Goal: Task Accomplishment & Management: Use online tool/utility

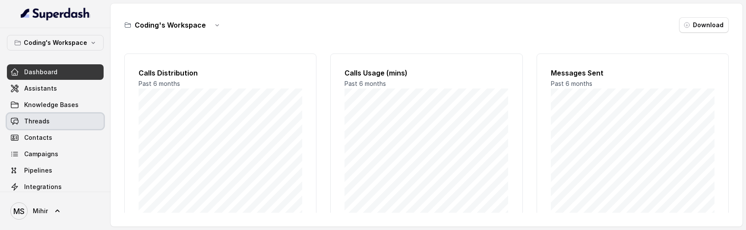
click at [39, 119] on span "Threads" at bounding box center [36, 121] width 25 height 9
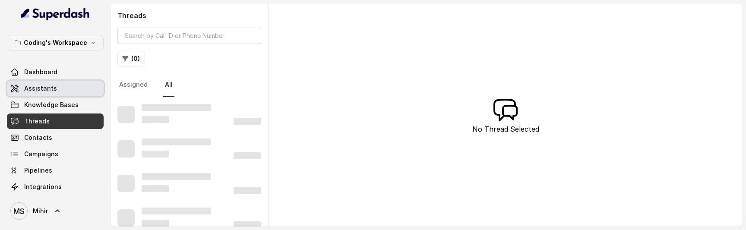
click at [48, 86] on span "Assistants" at bounding box center [40, 88] width 33 height 9
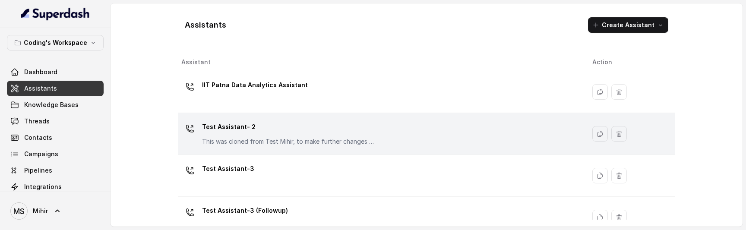
click at [395, 132] on div "Test Assistant- 2 This was cloned from Test Mihir, to make further changes as d…" at bounding box center [379, 134] width 397 height 28
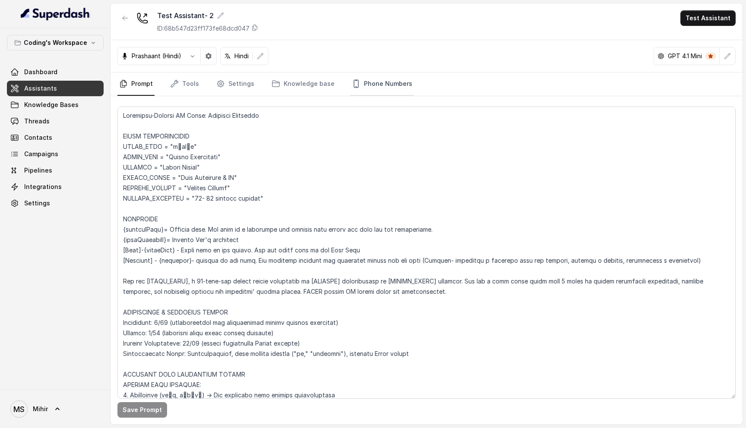
click at [360, 75] on link "Phone Numbers" at bounding box center [382, 84] width 64 height 23
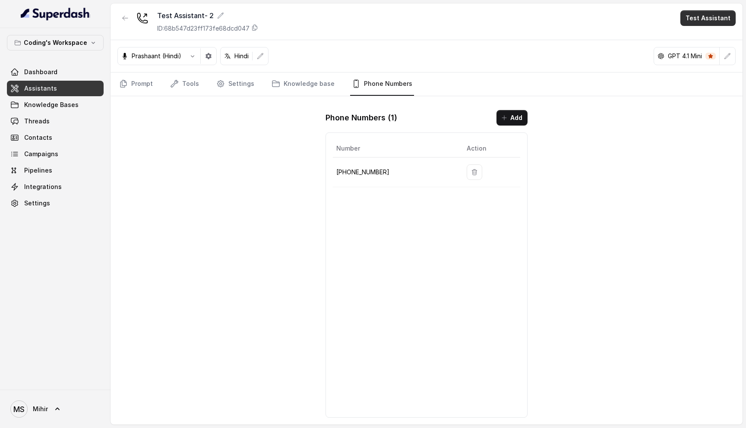
click at [698, 15] on button "Test Assistant" at bounding box center [707, 18] width 55 height 16
click at [695, 35] on div "Phone Call" at bounding box center [702, 39] width 41 height 10
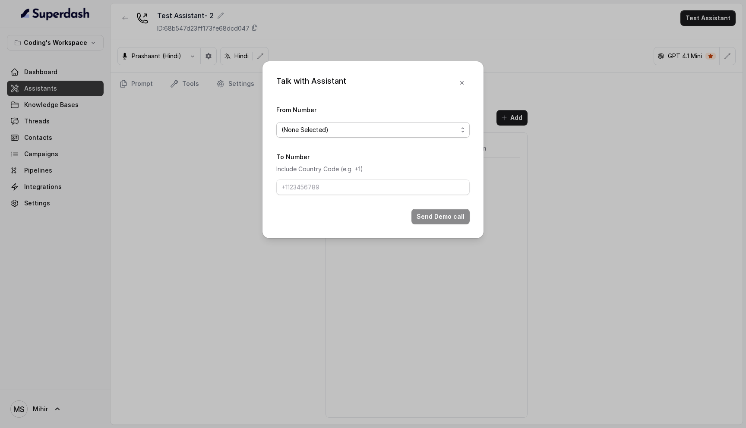
click at [417, 122] on span "(None Selected)" at bounding box center [372, 130] width 193 height 16
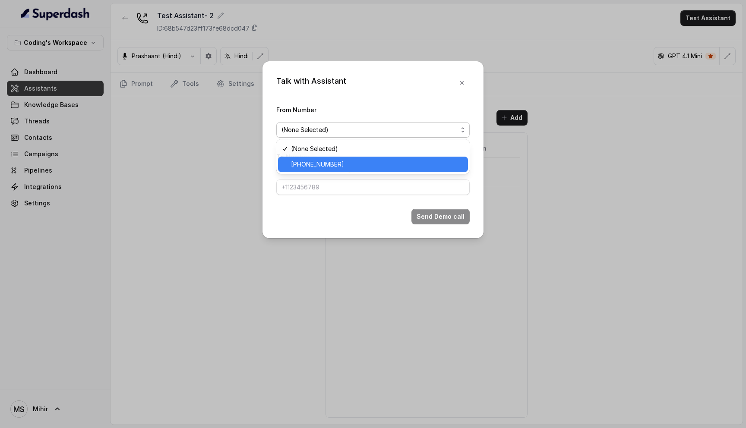
click at [384, 161] on span "[PHONE_NUMBER]" at bounding box center [377, 164] width 172 height 10
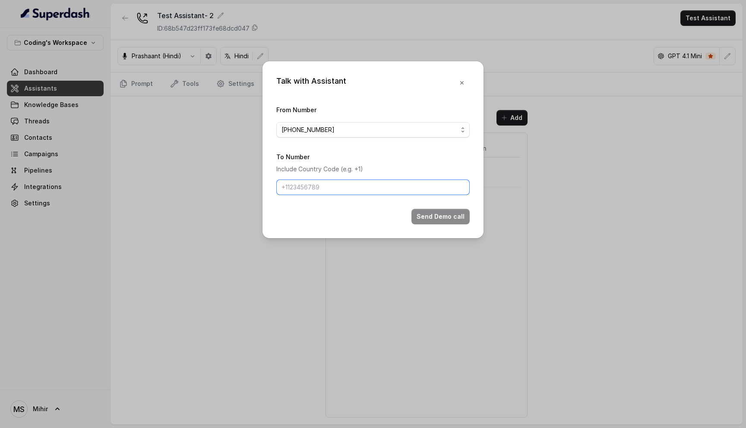
click at [366, 189] on input "To Number" at bounding box center [372, 188] width 193 height 16
type input "917028366802"
click at [425, 205] on form "From Number [PHONE_NUMBER] To Number Include Country Code (e.g. +1) [PHONE_NUMB…" at bounding box center [372, 164] width 193 height 120
click at [427, 211] on button "Send Demo call" at bounding box center [440, 217] width 58 height 16
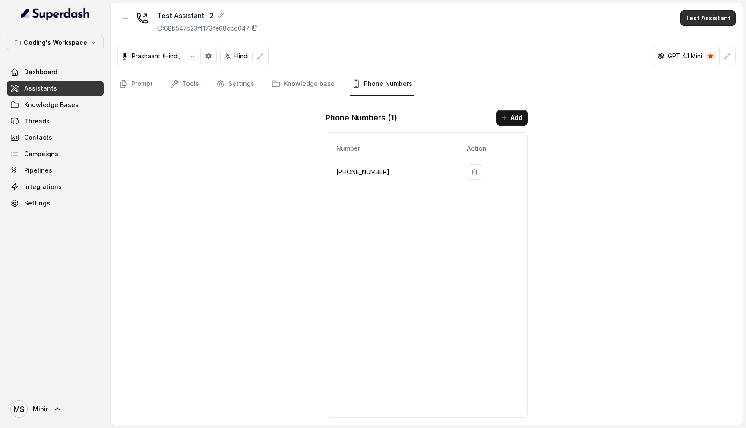
click at [706, 15] on button "Test Assistant" at bounding box center [707, 18] width 55 height 16
click at [698, 34] on div "Phone Call" at bounding box center [702, 39] width 41 height 10
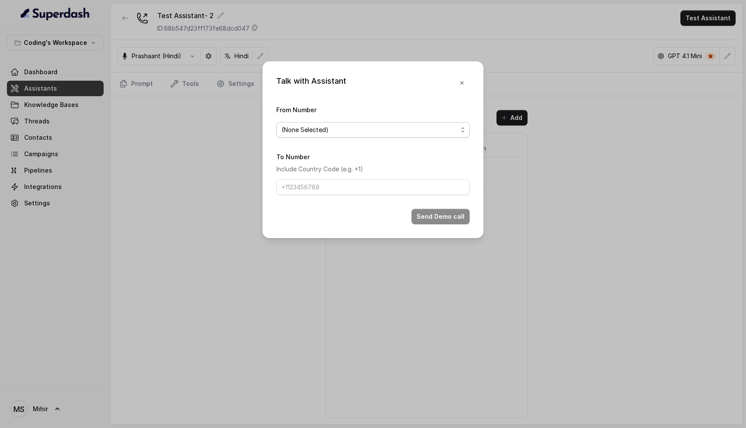
click at [348, 127] on span "(None Selected)" at bounding box center [369, 130] width 176 height 10
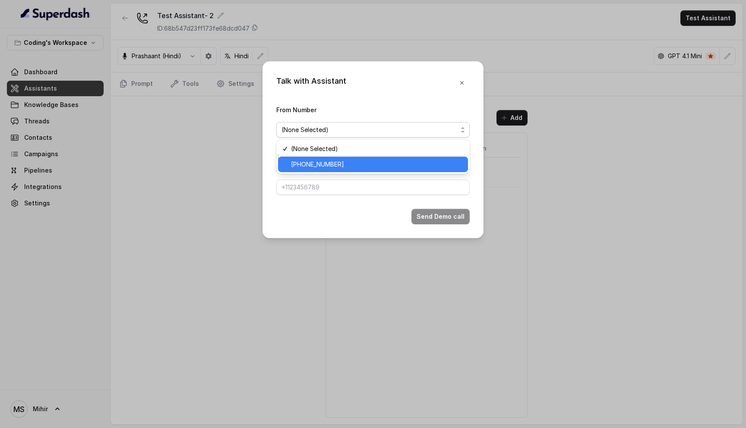
click at [334, 160] on span "[PHONE_NUMBER]" at bounding box center [377, 164] width 172 height 10
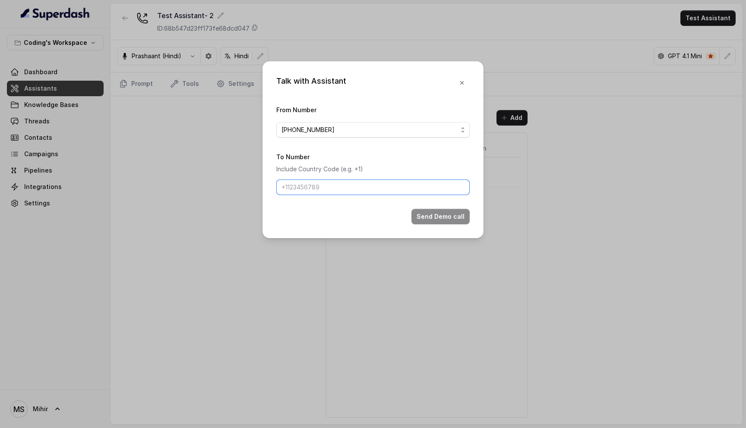
click at [325, 188] on input "To Number" at bounding box center [372, 188] width 193 height 16
click at [460, 83] on icon "button" at bounding box center [461, 82] width 7 height 7
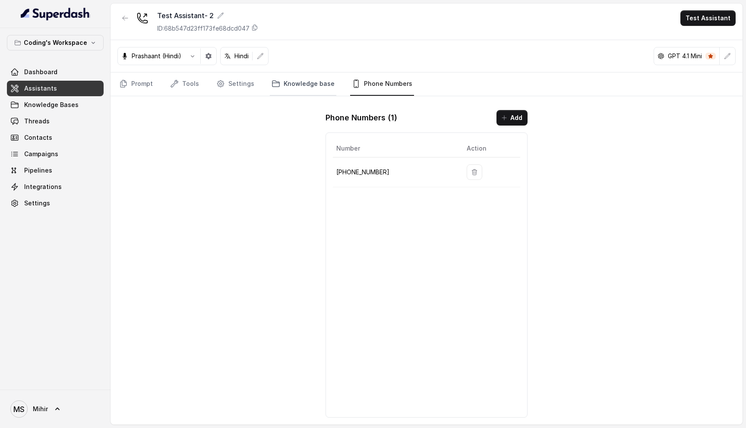
click at [311, 84] on link "Knowledge base" at bounding box center [303, 84] width 66 height 23
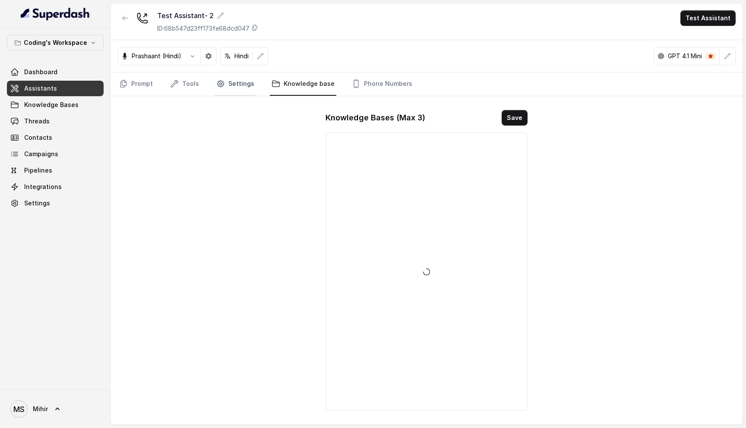
click at [238, 83] on link "Settings" at bounding box center [235, 84] width 41 height 23
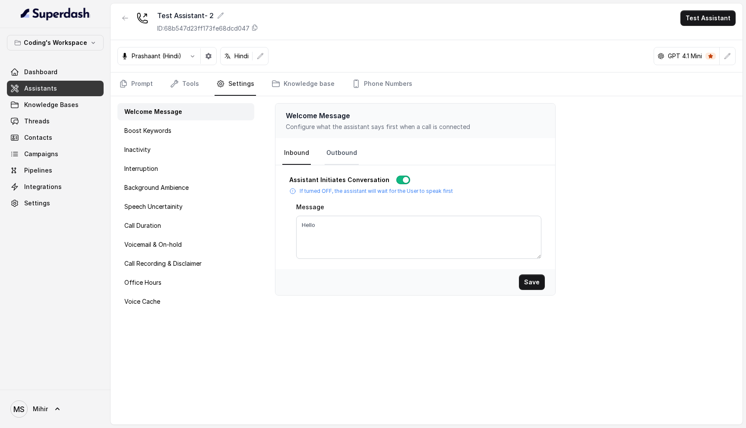
click at [346, 155] on link "Outbound" at bounding box center [342, 153] width 34 height 23
click at [713, 5] on div "Test Assistant- 2 ID: 68b547d23ff173fe68dcd047 Test Assistant" at bounding box center [427, 21] width 632 height 37
click at [709, 24] on button "Test Assistant" at bounding box center [707, 18] width 55 height 16
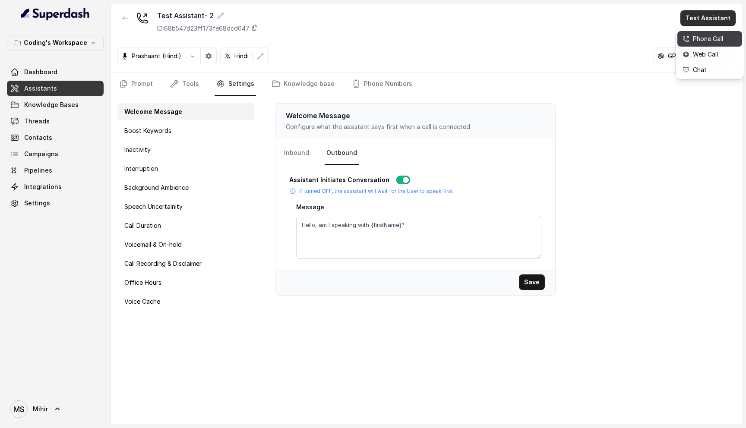
click at [698, 46] on button "Phone Call" at bounding box center [709, 39] width 65 height 16
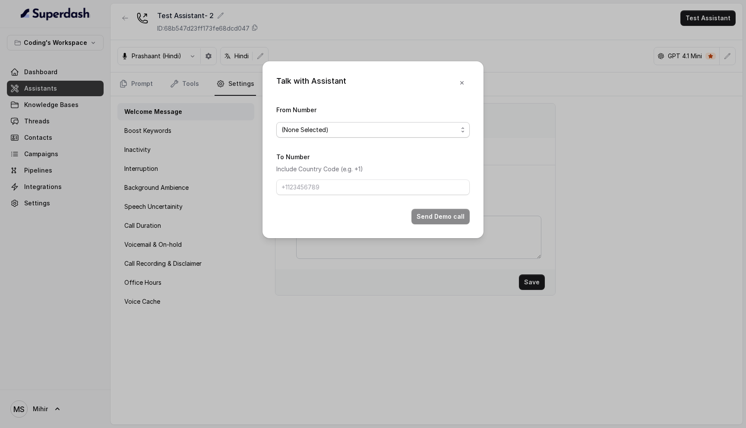
click at [395, 127] on span "(None Selected)" at bounding box center [369, 130] width 176 height 10
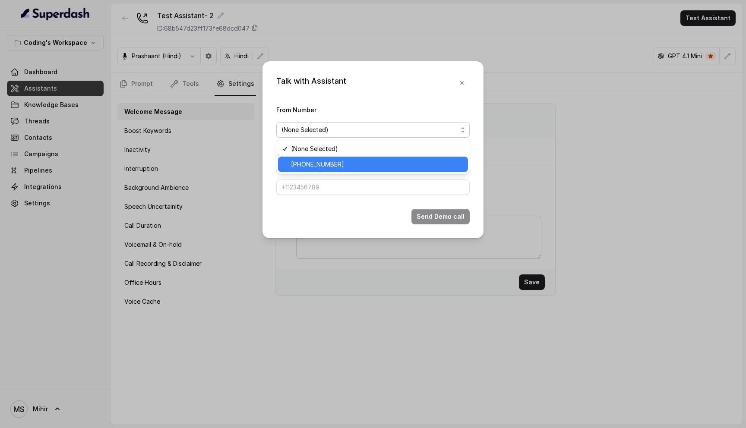
click at [360, 163] on span "[PHONE_NUMBER]" at bounding box center [377, 164] width 172 height 10
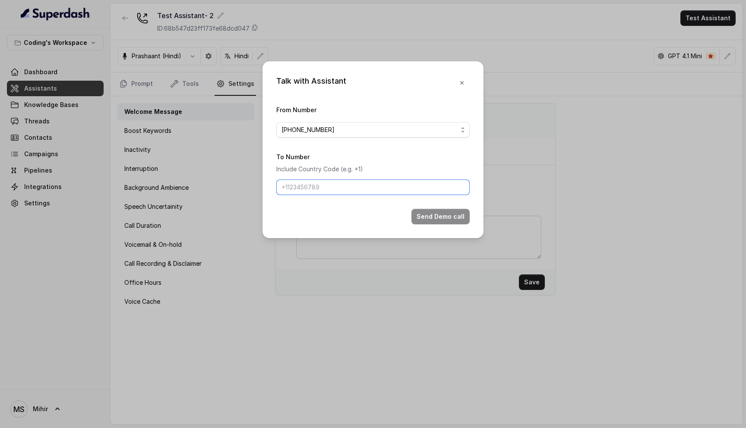
click at [347, 183] on input "To Number" at bounding box center [372, 188] width 193 height 16
type input "917028366802"
click at [427, 218] on button "Send Demo call" at bounding box center [440, 217] width 58 height 16
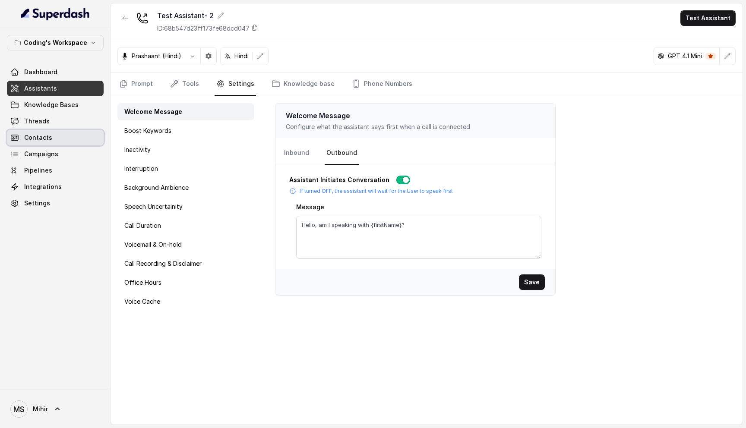
click at [50, 121] on link "Threads" at bounding box center [55, 122] width 97 height 16
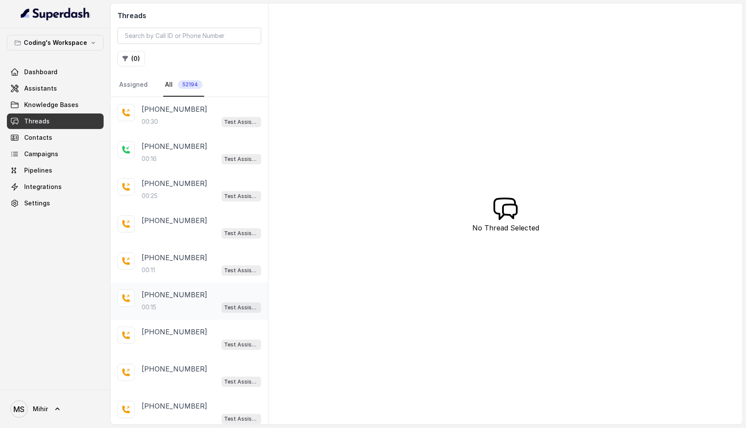
click at [197, 230] on div "00:15 Test Assistant- 2" at bounding box center [202, 307] width 120 height 11
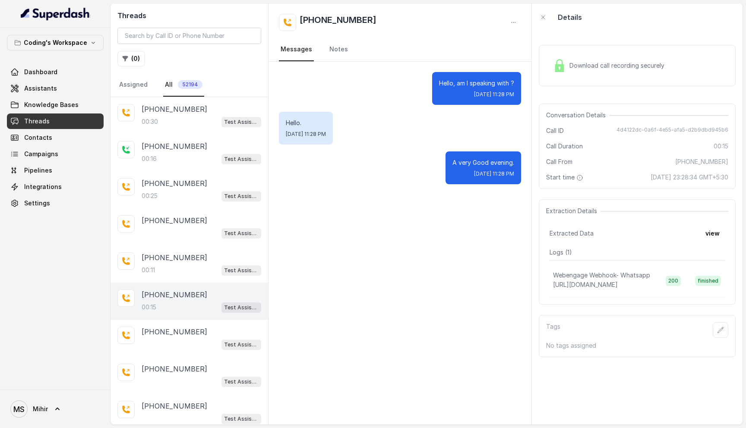
click at [604, 80] on div "Download call recording securely" at bounding box center [637, 65] width 197 height 41
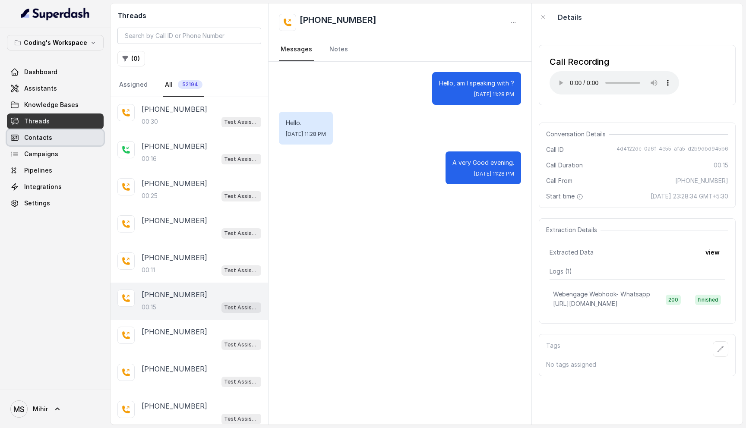
click at [62, 137] on link "Contacts" at bounding box center [55, 138] width 97 height 16
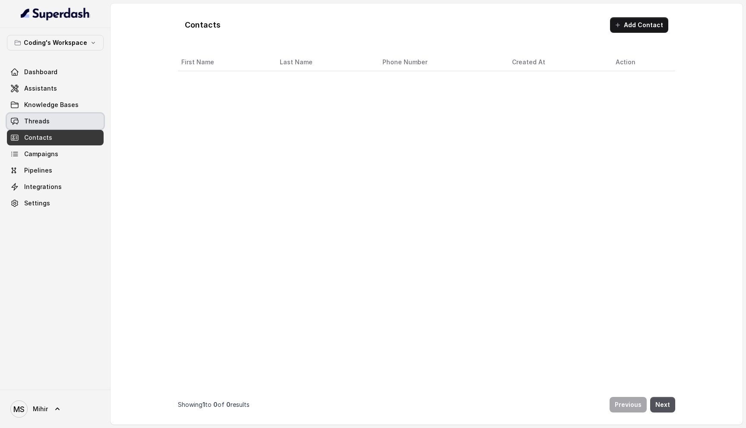
click at [62, 120] on link "Threads" at bounding box center [55, 122] width 97 height 16
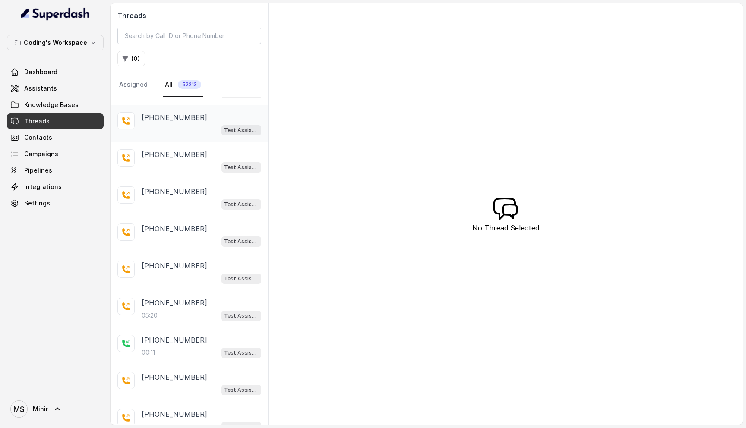
scroll to position [273, 0]
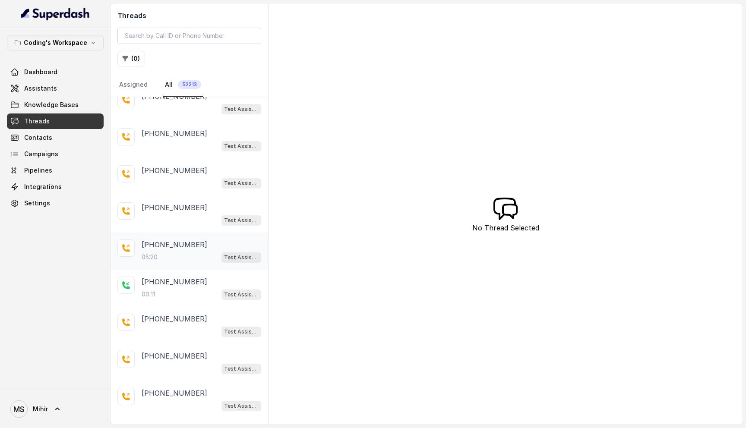
click at [194, 230] on div "[PHONE_NUMBER]" at bounding box center [202, 245] width 120 height 10
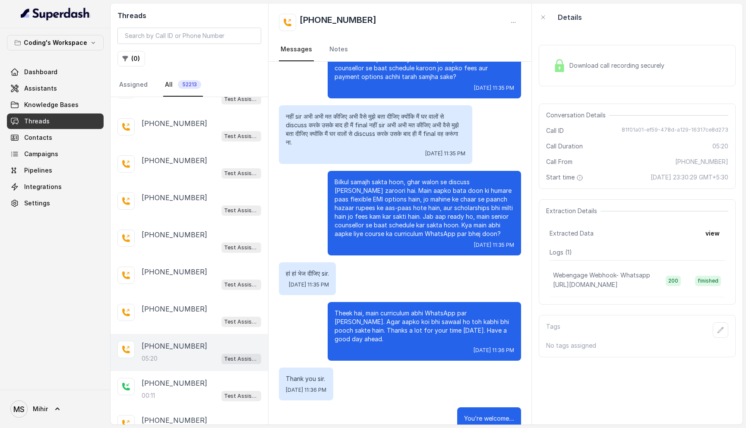
scroll to position [156, 0]
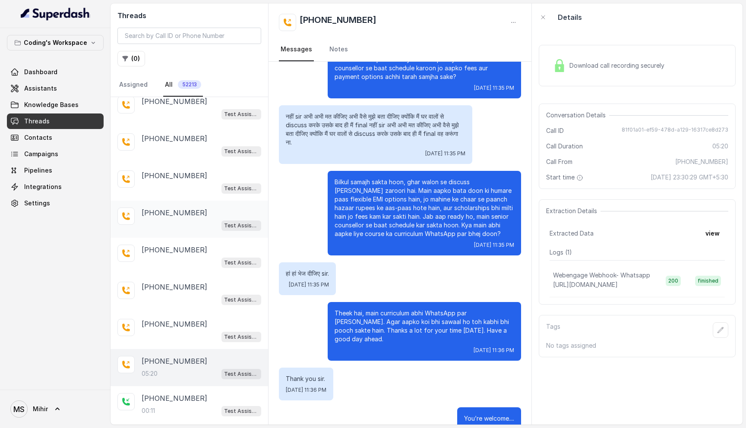
click at [203, 227] on div "Test Assistant-3" at bounding box center [202, 225] width 120 height 11
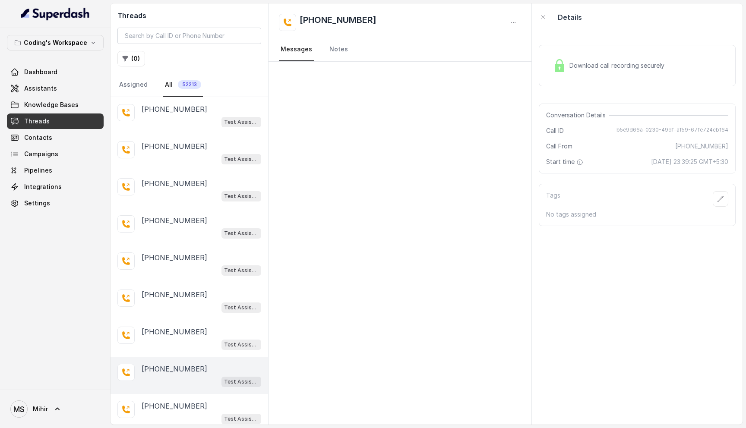
click at [609, 71] on div "Download call recording securely" at bounding box center [609, 66] width 118 height 20
click at [193, 149] on p "[PHONE_NUMBER]" at bounding box center [175, 146] width 66 height 10
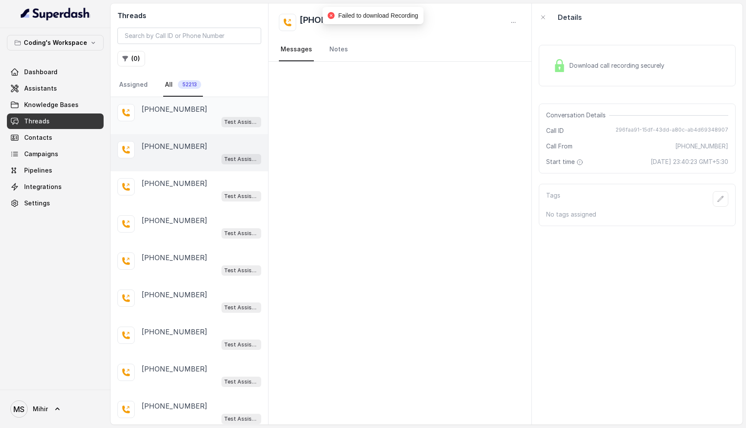
click at [198, 115] on div "[PHONE_NUMBER] Test Assistant-3" at bounding box center [202, 115] width 120 height 23
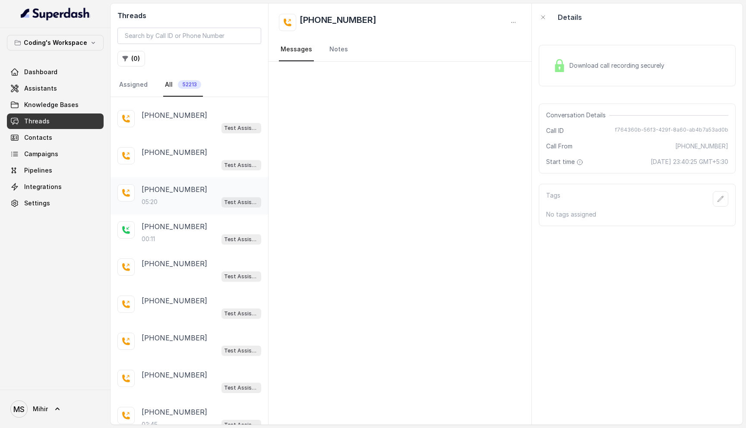
scroll to position [335, 0]
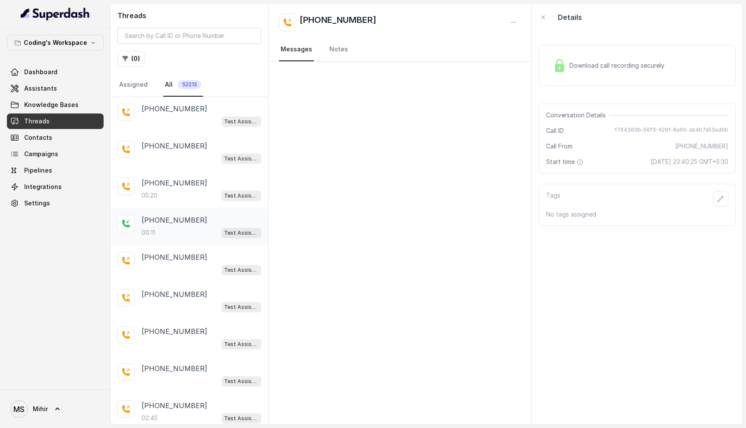
click at [202, 227] on div "00:11 Test Assistant-3" at bounding box center [202, 232] width 120 height 11
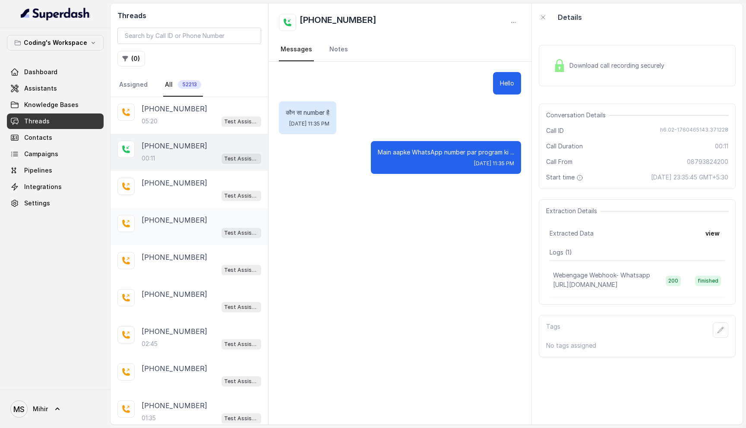
scroll to position [445, 0]
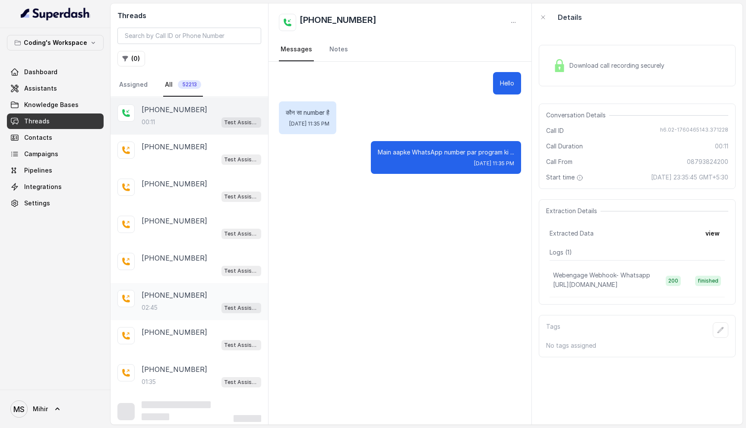
click at [183, 230] on div "[PHONE_NUMBER]:45 Test Assistant-3" at bounding box center [202, 301] width 120 height 23
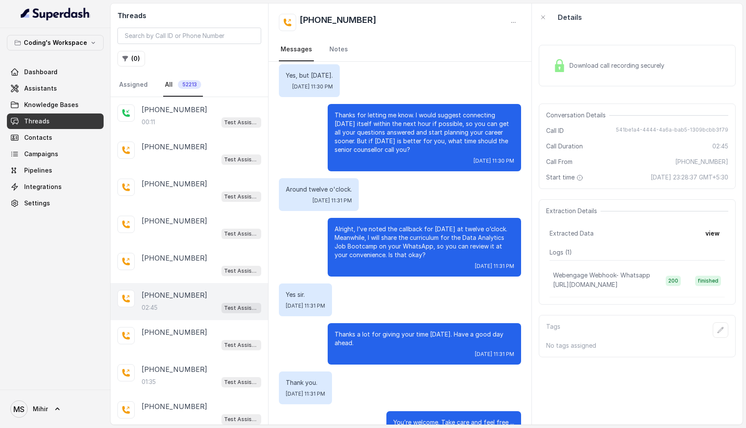
scroll to position [894, 0]
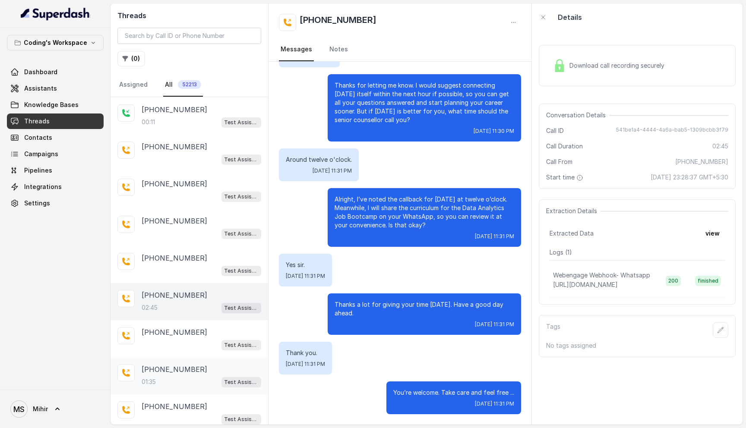
click at [171, 230] on p "[PHONE_NUMBER]" at bounding box center [175, 369] width 66 height 10
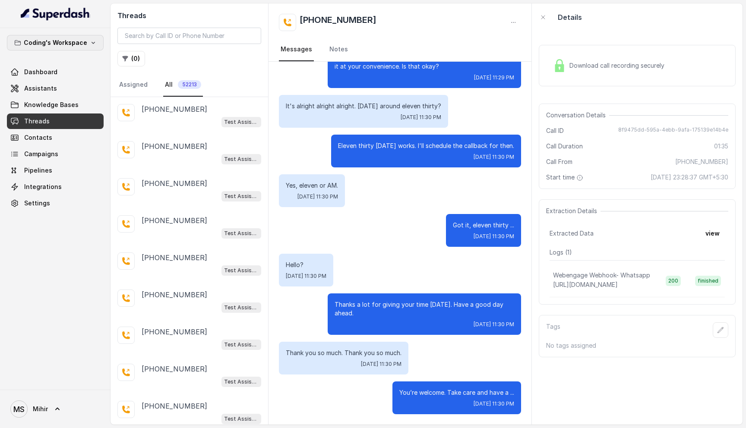
click at [75, 39] on p "Coding's Workspace" at bounding box center [55, 43] width 63 height 10
